Goal: Check status: Check status

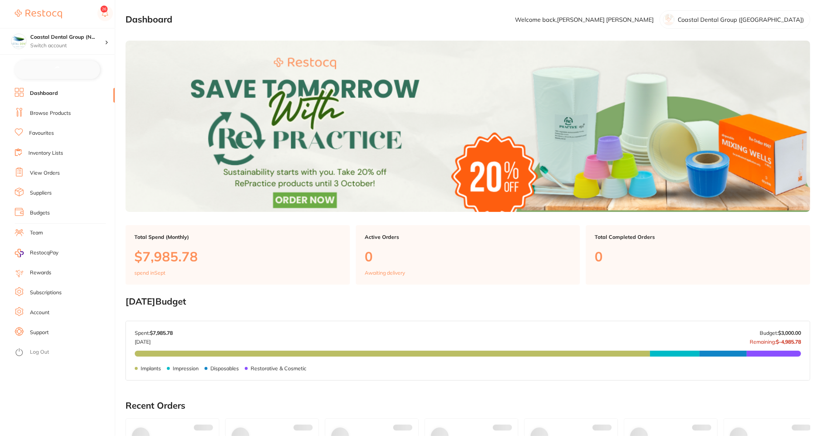
checkbox input "false"
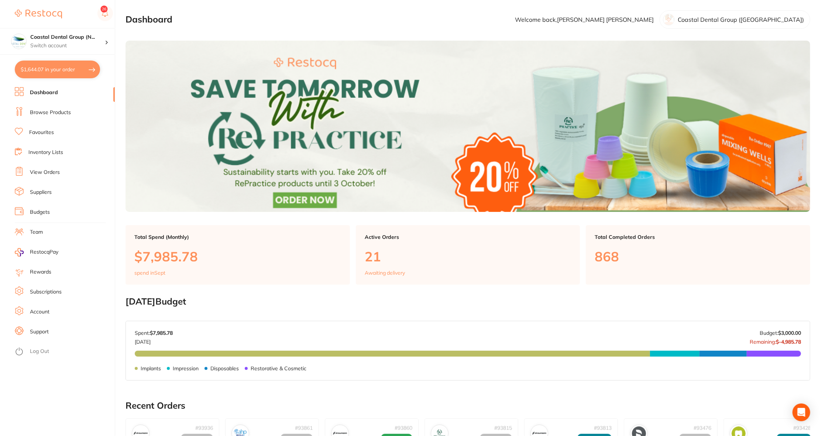
click at [49, 174] on link "View Orders" at bounding box center [45, 172] width 30 height 7
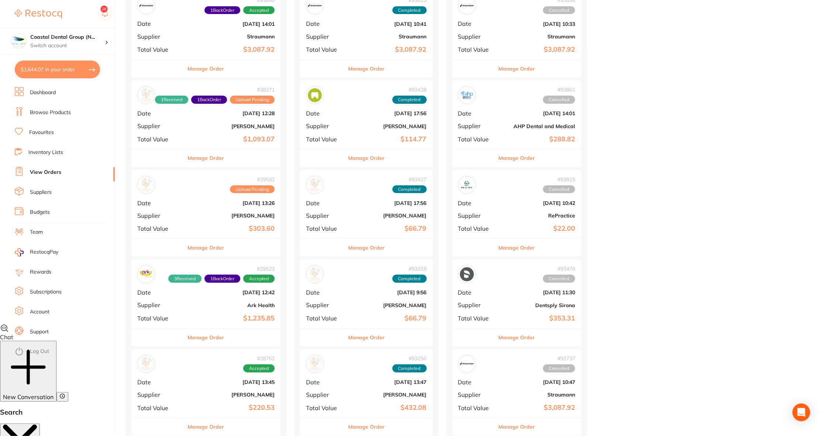
scroll to position [115, 0]
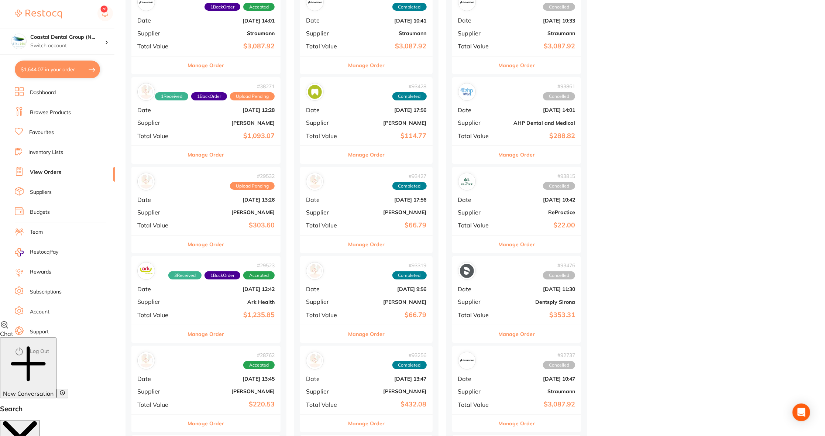
click at [205, 205] on div "# 29532 Upload Pending Date [DATE] 13:26 Supplier [PERSON_NAME] Total Value $30…" at bounding box center [205, 201] width 149 height 68
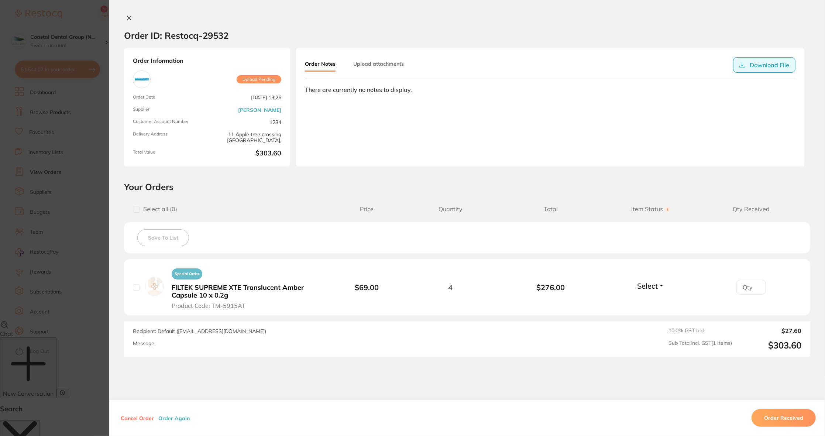
click at [739, 63] on icon at bounding box center [742, 65] width 6 height 6
click at [128, 21] on button at bounding box center [129, 19] width 10 height 8
